Goal: Navigation & Orientation: Find specific page/section

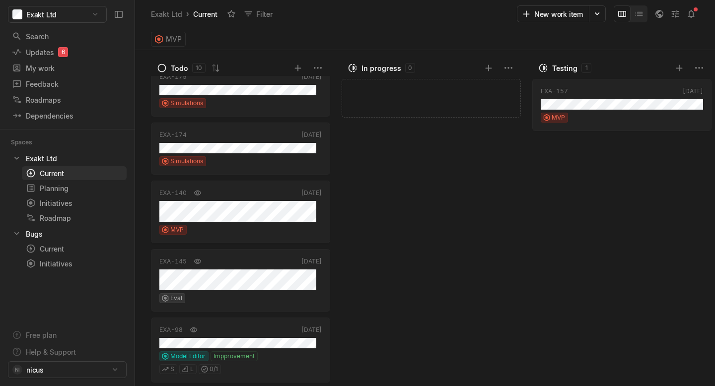
scroll to position [355, 0]
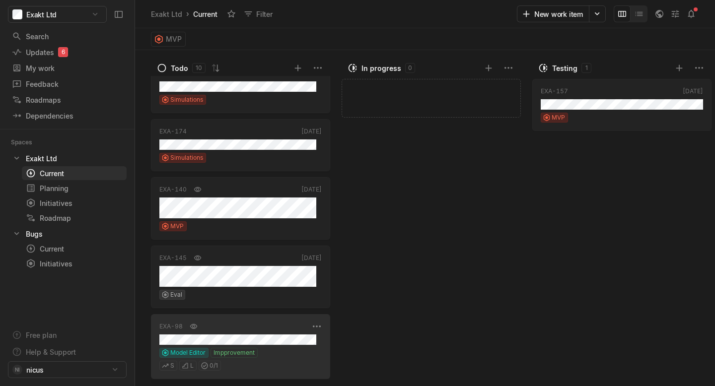
click at [242, 329] on div "EXA-98" at bounding box center [234, 327] width 150 height 10
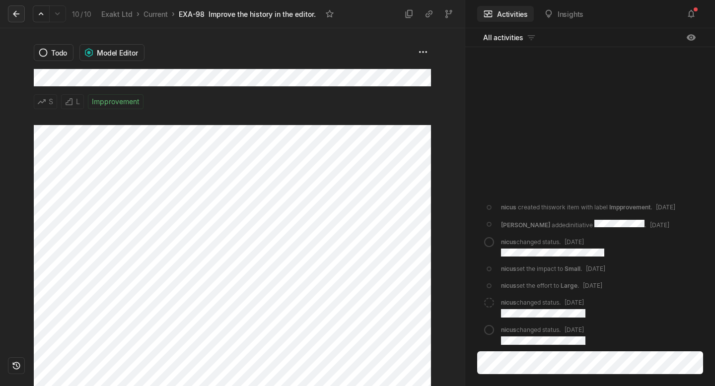
click at [16, 17] on icon at bounding box center [16, 14] width 10 height 10
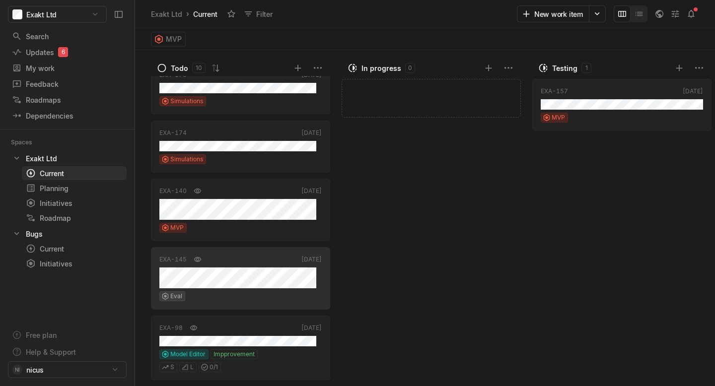
scroll to position [355, 0]
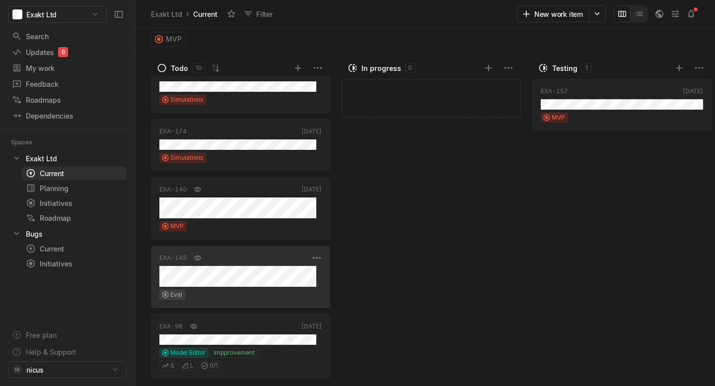
click at [239, 288] on div "EXA-145 [DATE] Eval" at bounding box center [240, 277] width 179 height 63
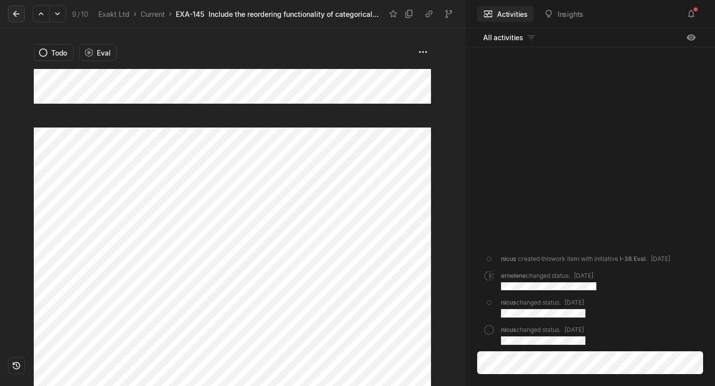
click at [20, 17] on icon at bounding box center [16, 14] width 10 height 10
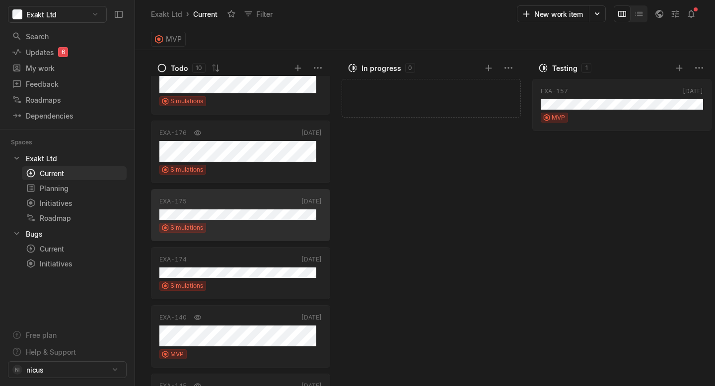
scroll to position [219, 0]
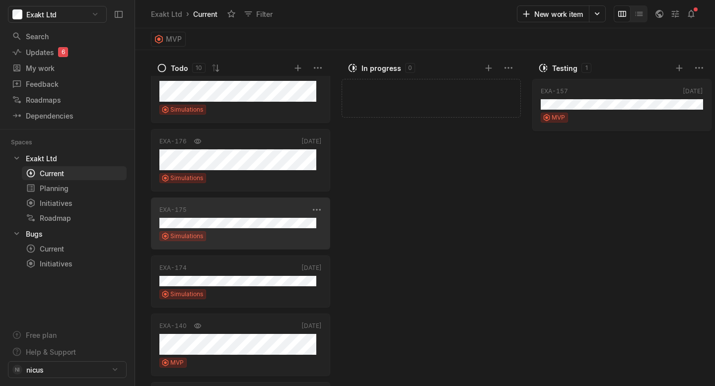
click at [253, 231] on div "EXA-175 [DATE] Simulations" at bounding box center [240, 224] width 179 height 52
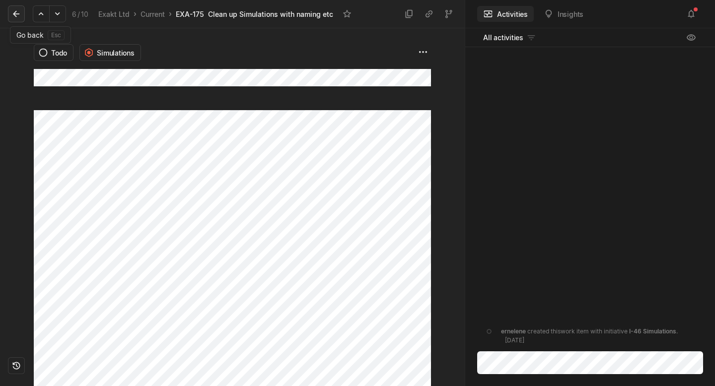
click at [15, 13] on icon at bounding box center [16, 14] width 6 height 6
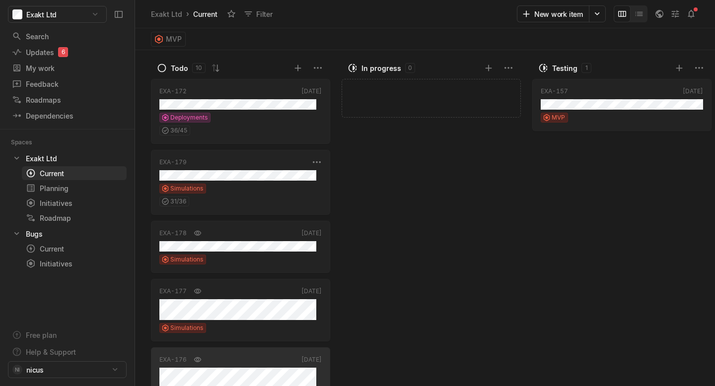
click at [223, 188] on div "Simulations" at bounding box center [240, 189] width 162 height 10
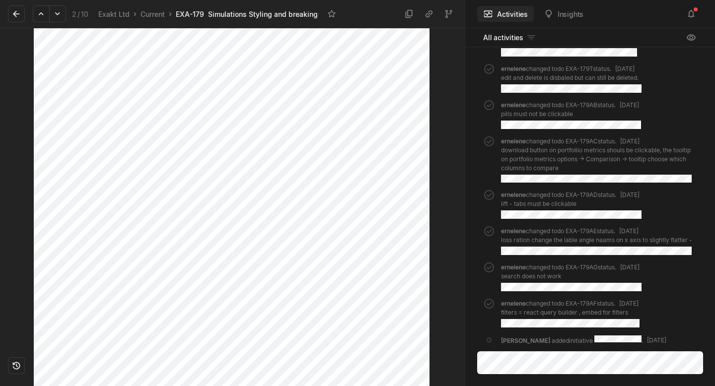
scroll to position [550, 0]
click at [18, 14] on icon at bounding box center [16, 14] width 10 height 10
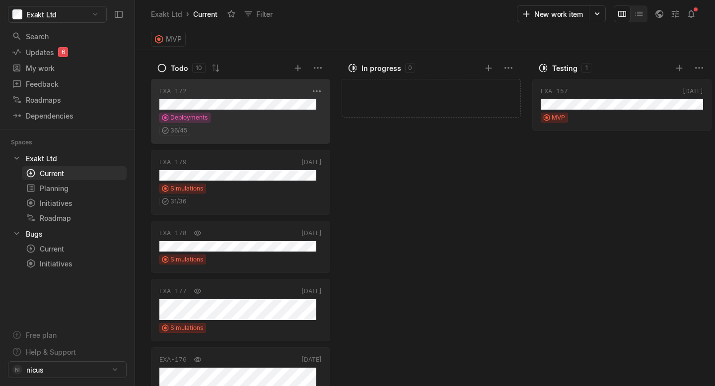
click at [228, 119] on div "Deployments" at bounding box center [240, 118] width 162 height 10
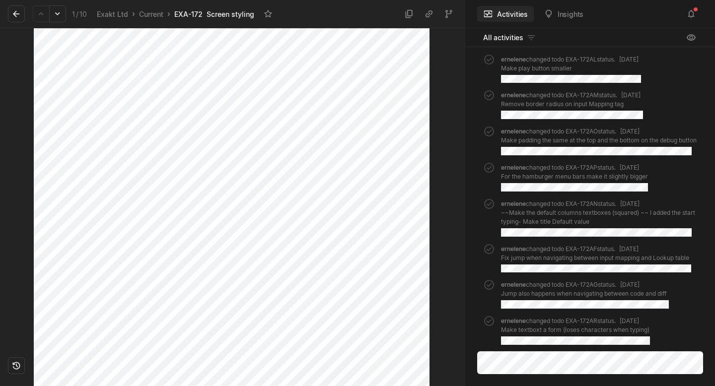
scroll to position [1367, 0]
click at [15, 14] on icon at bounding box center [16, 14] width 10 height 10
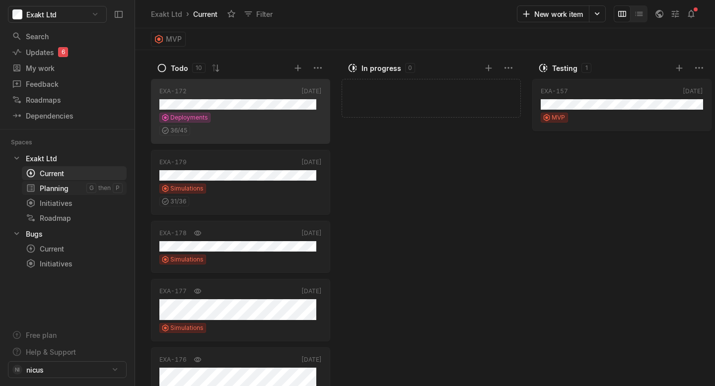
click at [61, 189] on div "Planning" at bounding box center [56, 188] width 61 height 10
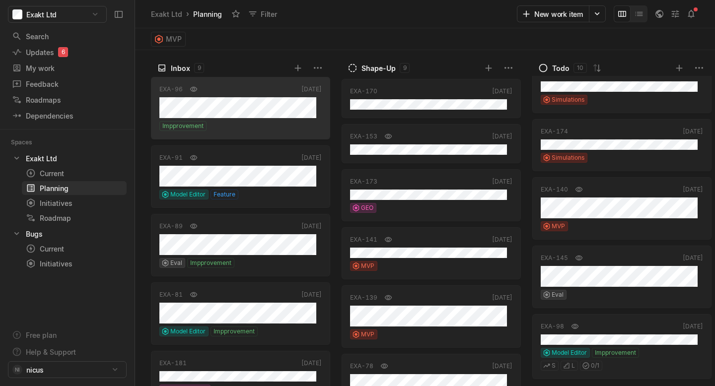
scroll to position [51, 0]
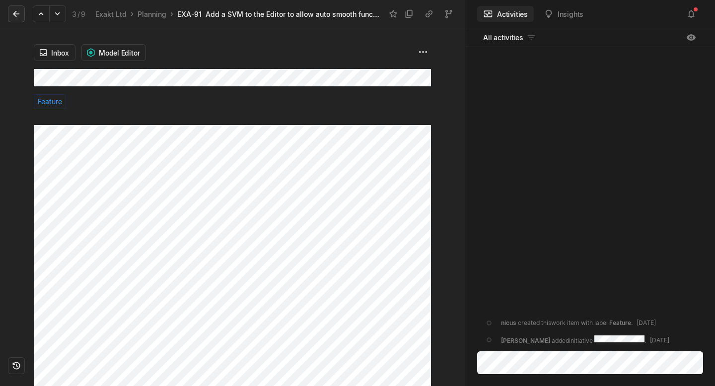
click at [14, 13] on icon at bounding box center [16, 14] width 6 height 6
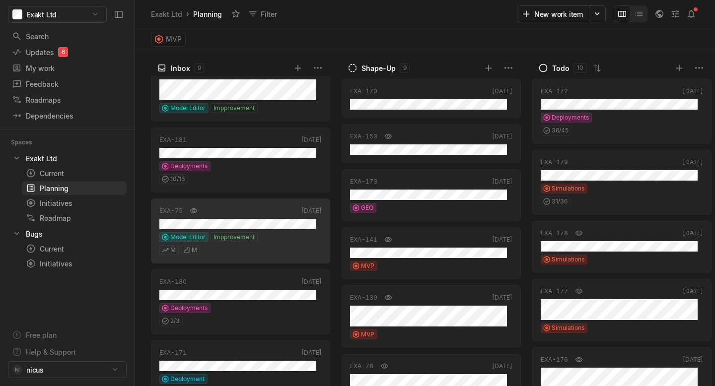
scroll to position [320, 0]
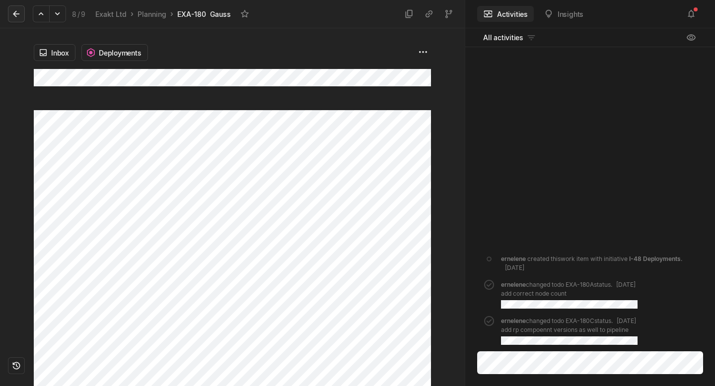
click at [18, 12] on icon at bounding box center [16, 14] width 10 height 10
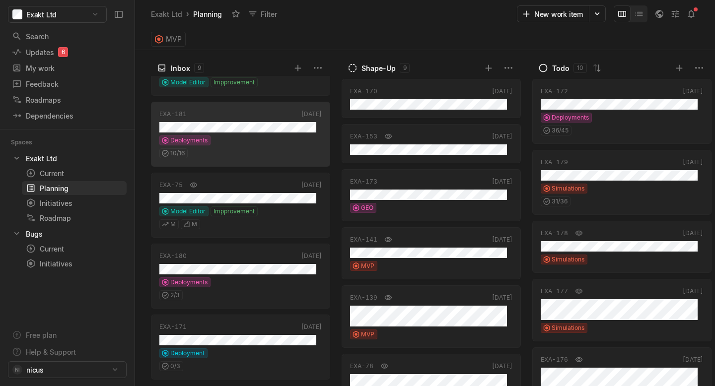
scroll to position [320, 0]
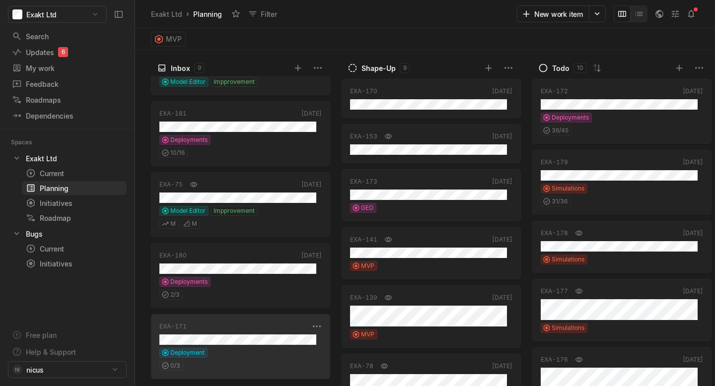
click at [259, 347] on div "EXA-171 [DATE] Deployment 0 / 3" at bounding box center [240, 346] width 179 height 65
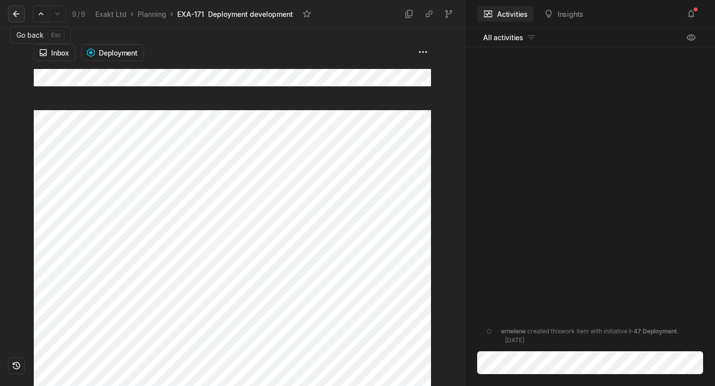
click at [16, 14] on icon at bounding box center [16, 14] width 6 height 6
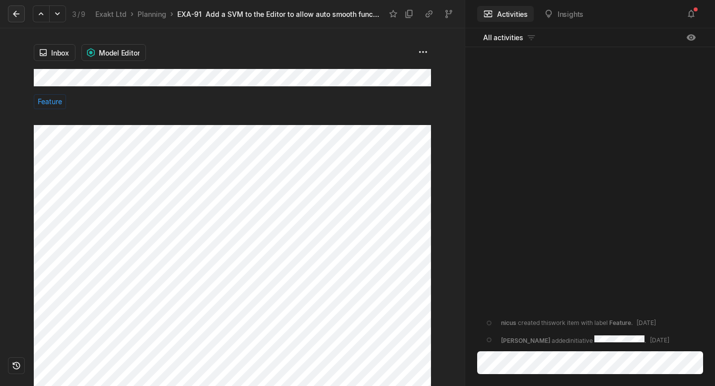
click at [19, 13] on icon at bounding box center [16, 14] width 10 height 10
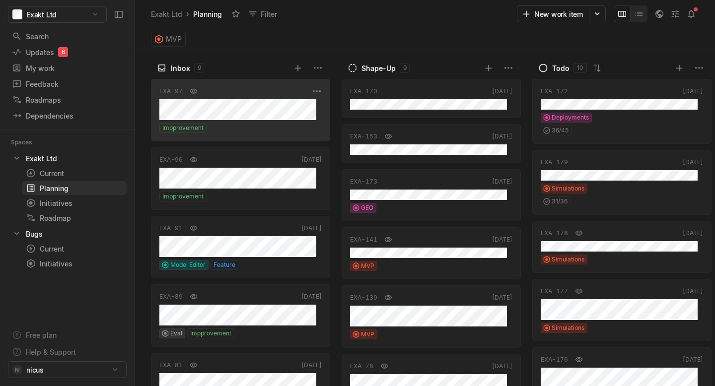
click at [297, 127] on div "Impprovement" at bounding box center [240, 128] width 162 height 10
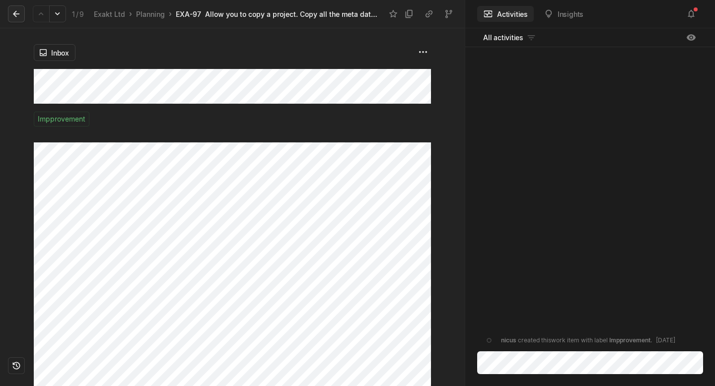
click at [20, 16] on icon at bounding box center [16, 14] width 10 height 10
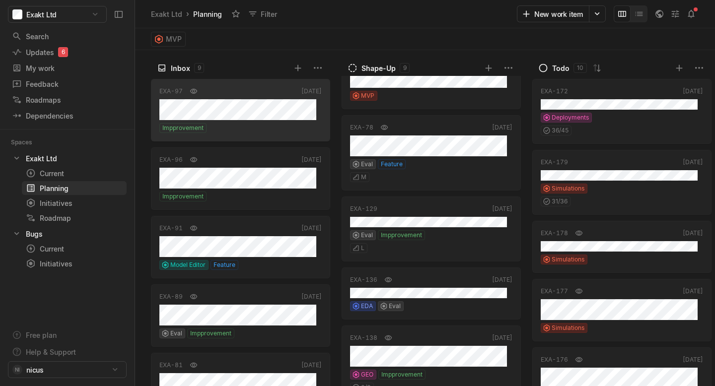
scroll to position [239, 0]
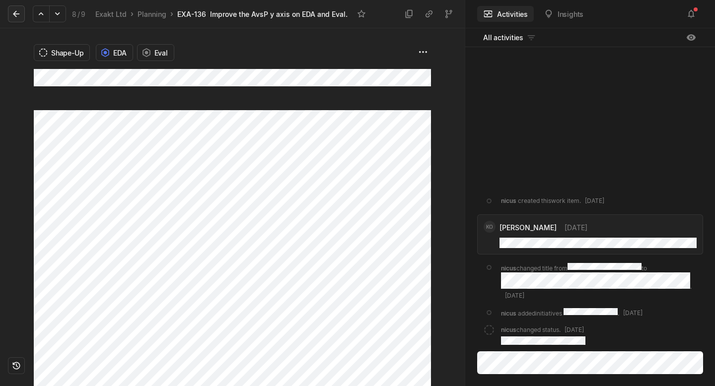
click at [19, 12] on icon at bounding box center [16, 14] width 10 height 10
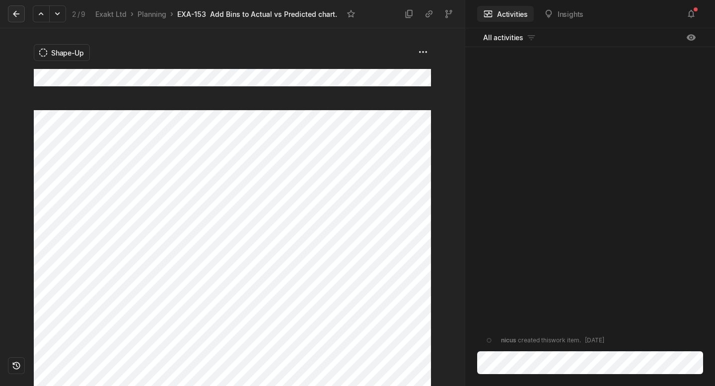
click at [17, 7] on button at bounding box center [16, 13] width 17 height 17
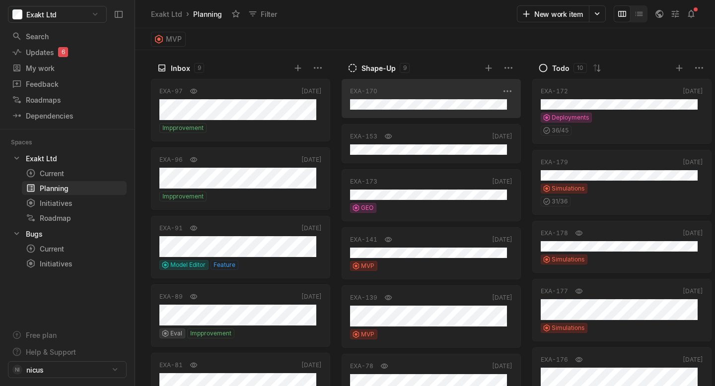
click at [395, 94] on div "EXA-170" at bounding box center [425, 91] width 150 height 9
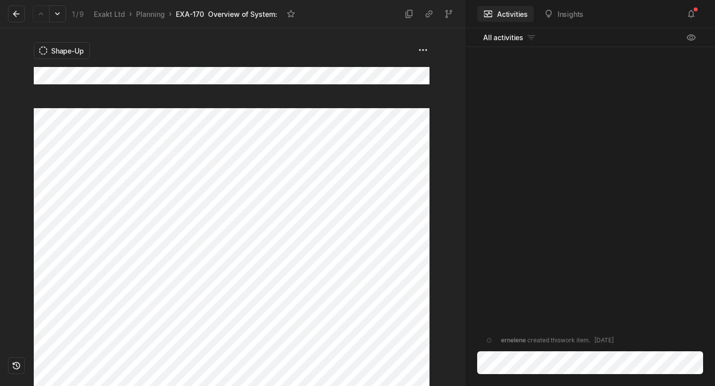
scroll to position [3, 0]
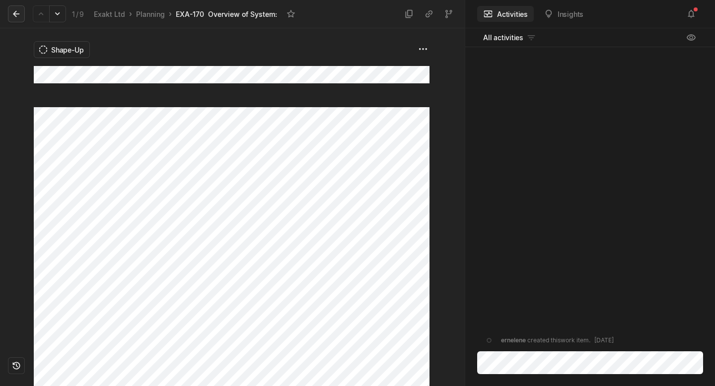
click at [16, 11] on icon at bounding box center [16, 14] width 10 height 10
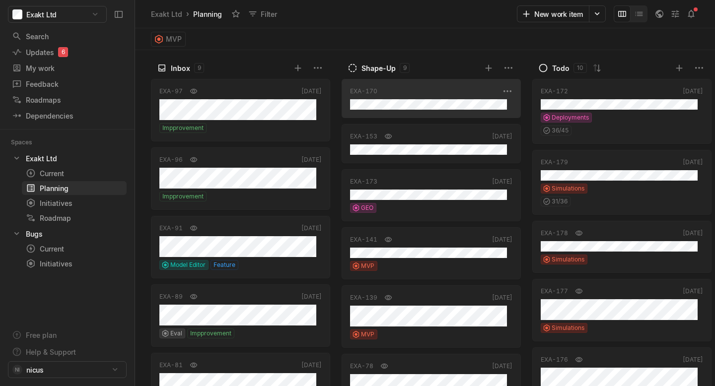
click at [455, 94] on div "EXA-170" at bounding box center [425, 91] width 150 height 9
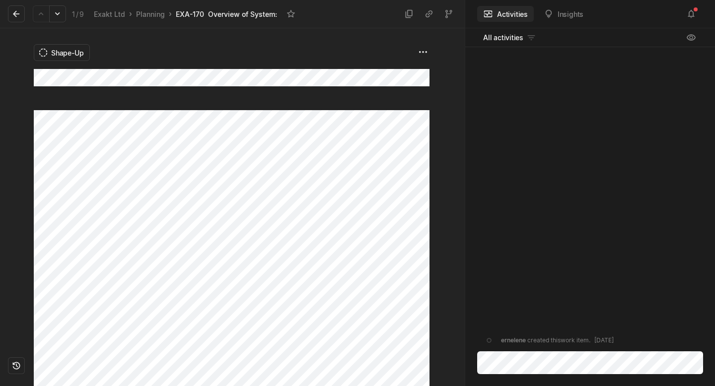
scroll to position [3, 0]
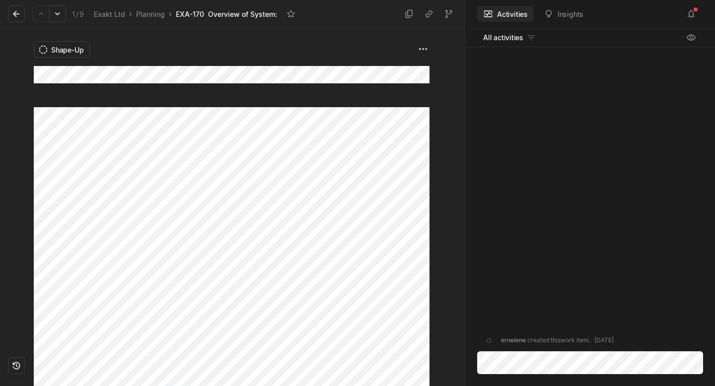
click at [6, 16] on div "1 / 9 Exakt Ltd › Planning › EXA-170 Overview of System:" at bounding box center [232, 14] width 465 height 28
click at [12, 14] on icon at bounding box center [16, 14] width 10 height 10
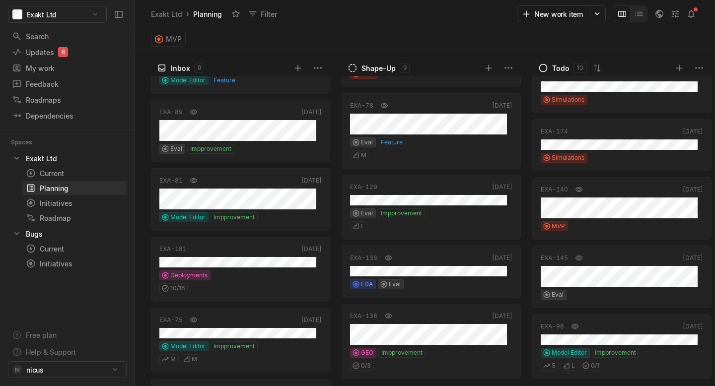
scroll to position [320, 0]
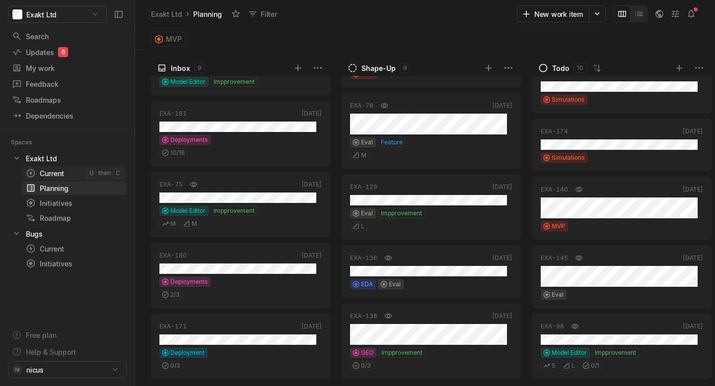
click at [52, 171] on div "Current" at bounding box center [56, 173] width 61 height 10
